Goal: Information Seeking & Learning: Find specific page/section

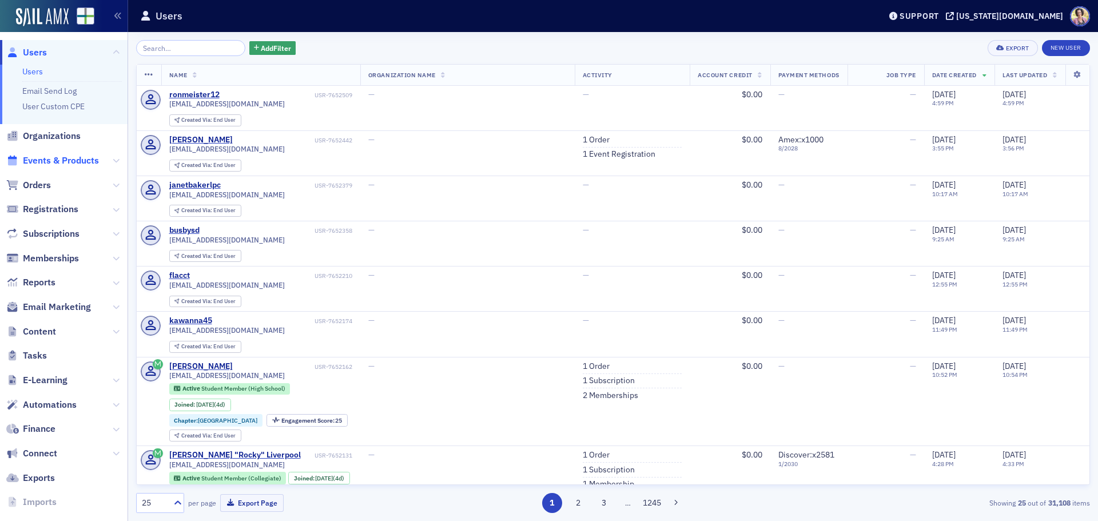
click at [55, 159] on span "Events & Products" at bounding box center [61, 160] width 76 height 13
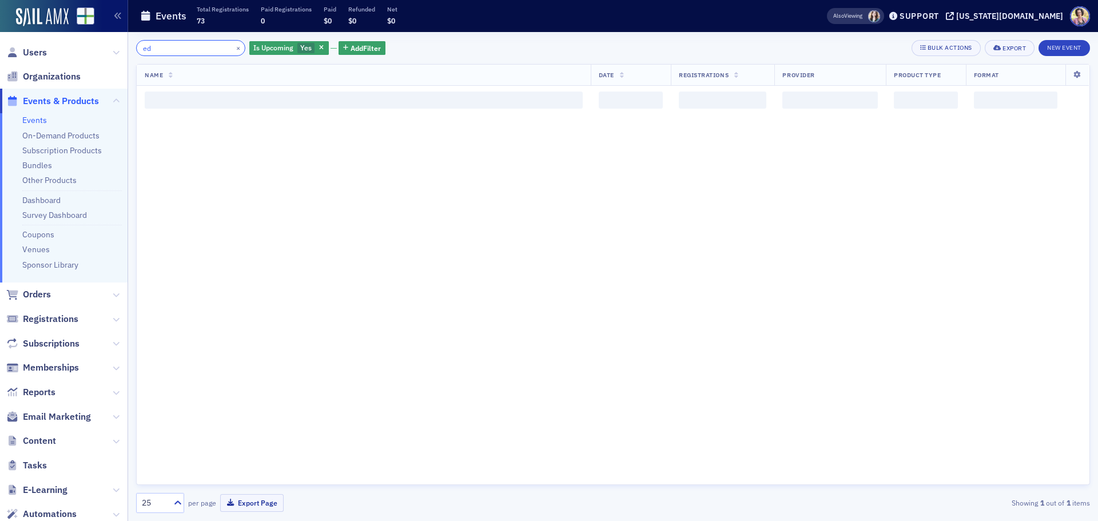
type input "e"
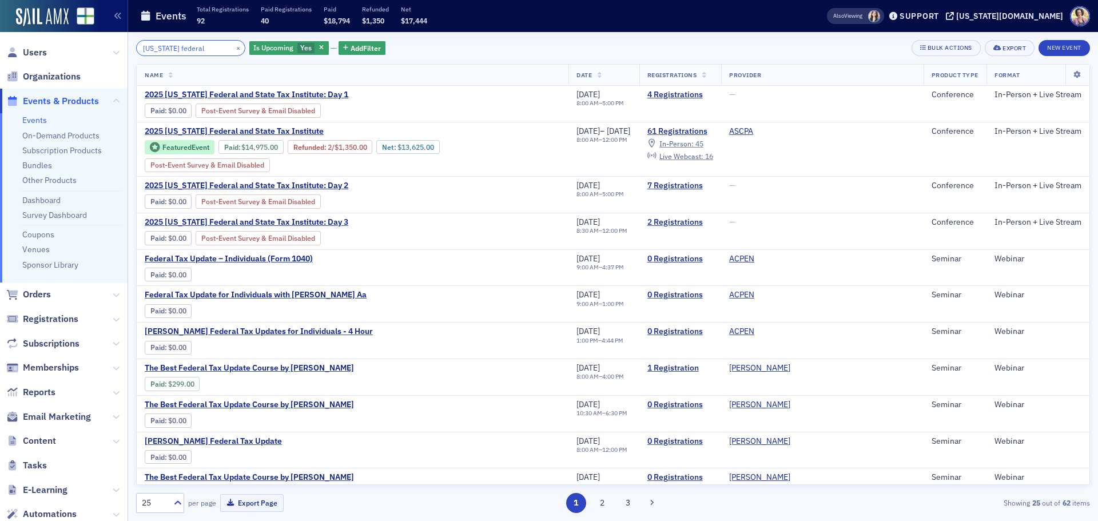
type input "[US_STATE] federal"
